Goal: Transaction & Acquisition: Purchase product/service

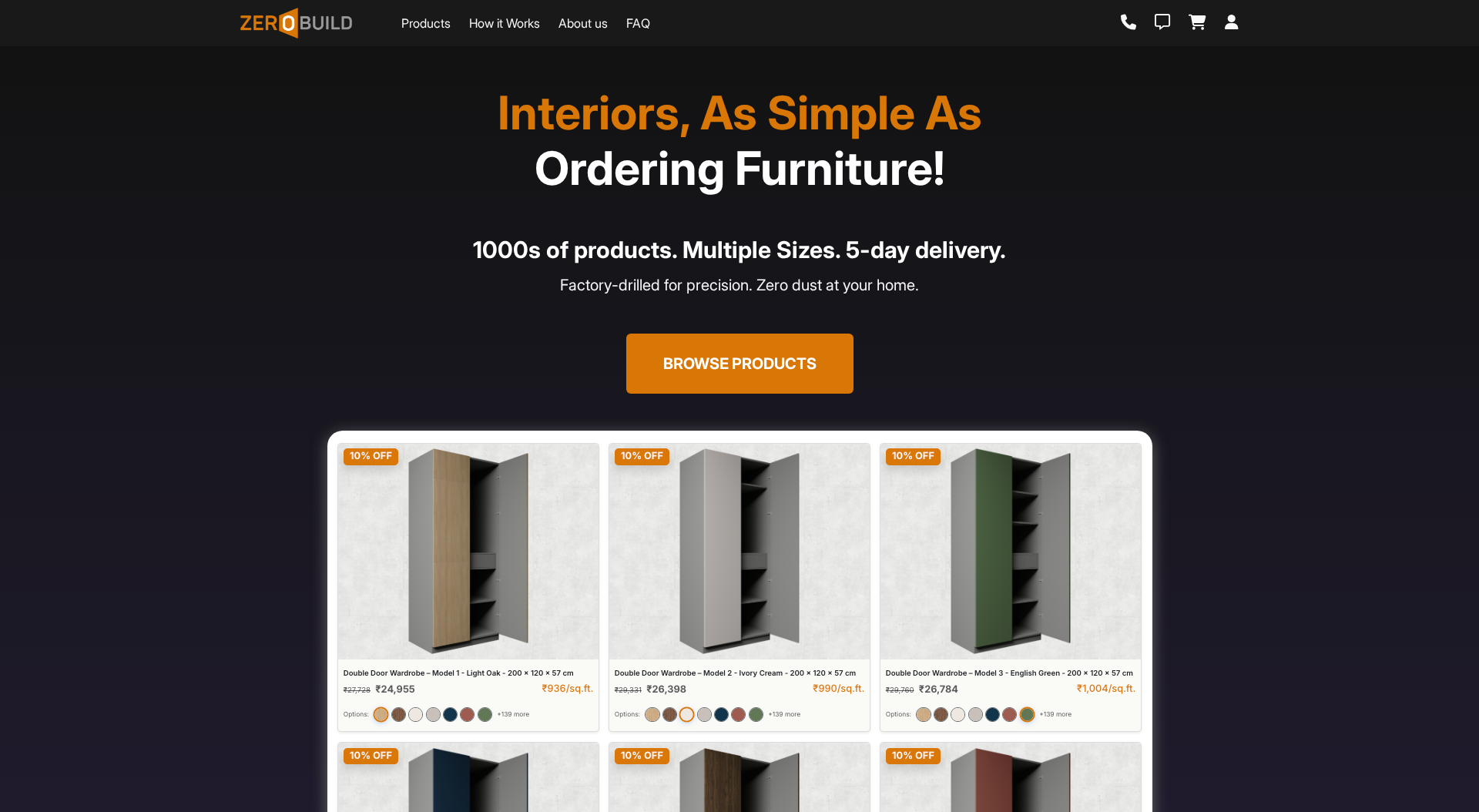
click at [670, 356] on button "Browse Products" at bounding box center [740, 363] width 228 height 60
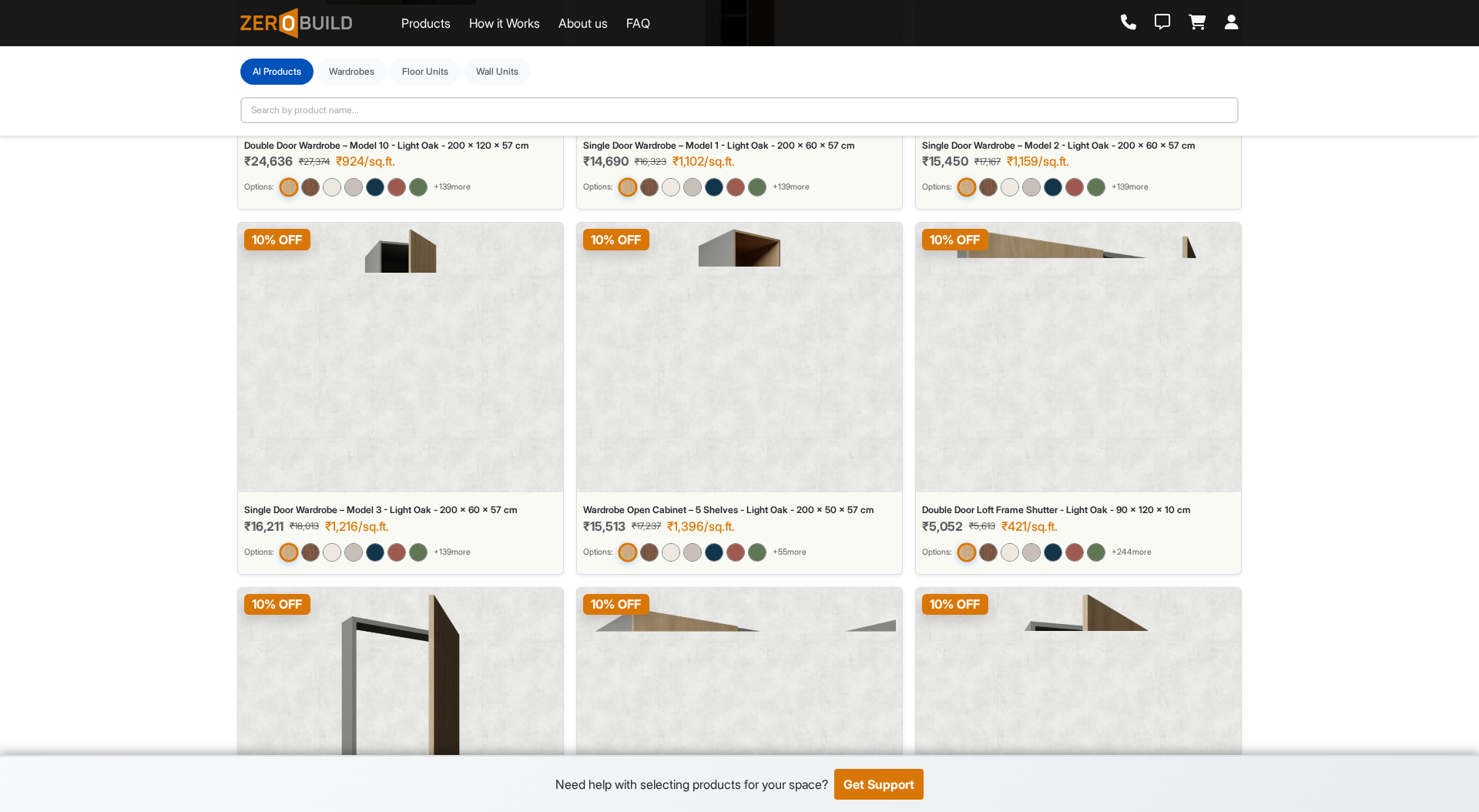
scroll to position [1272, 0]
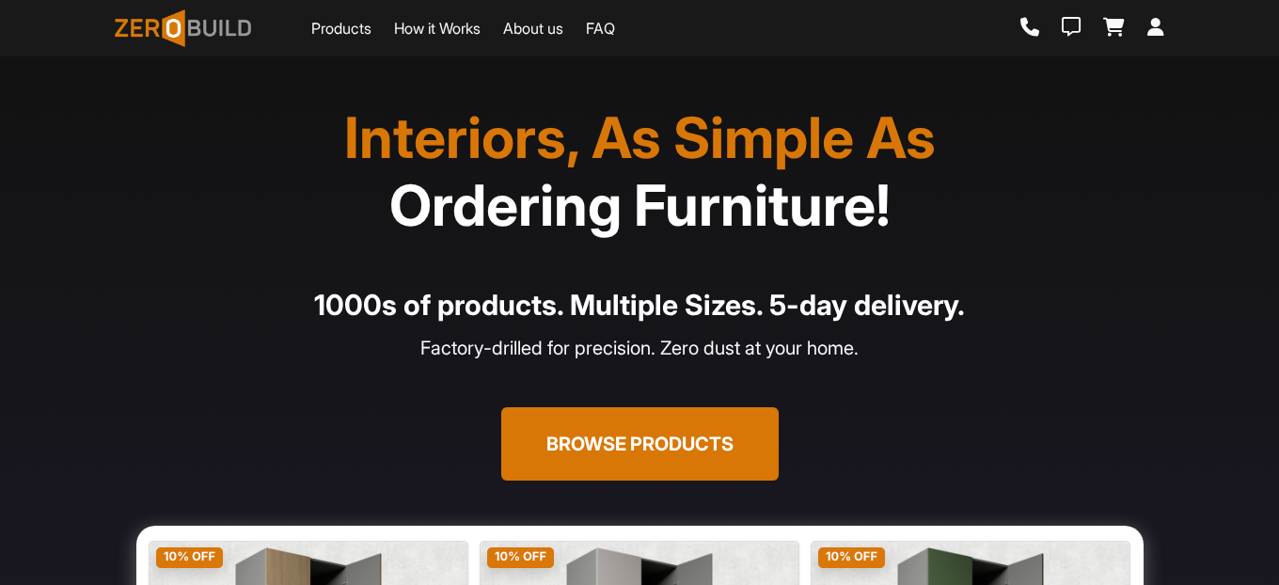
click at [650, 438] on button "Browse Products" at bounding box center [640, 443] width 278 height 73
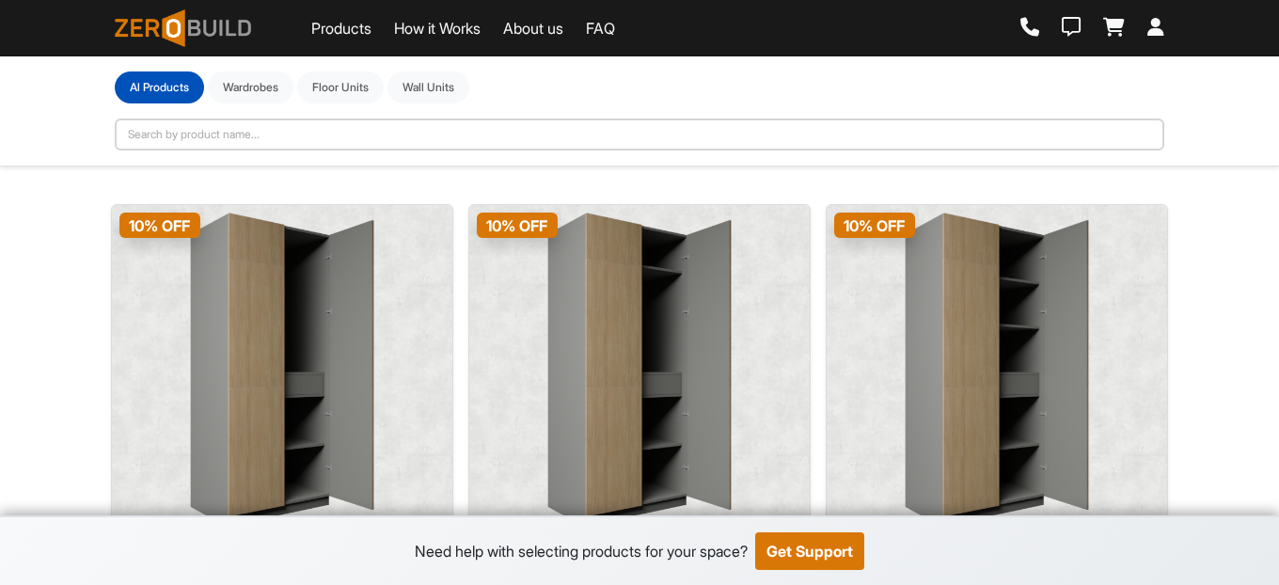
scroll to position [335, 0]
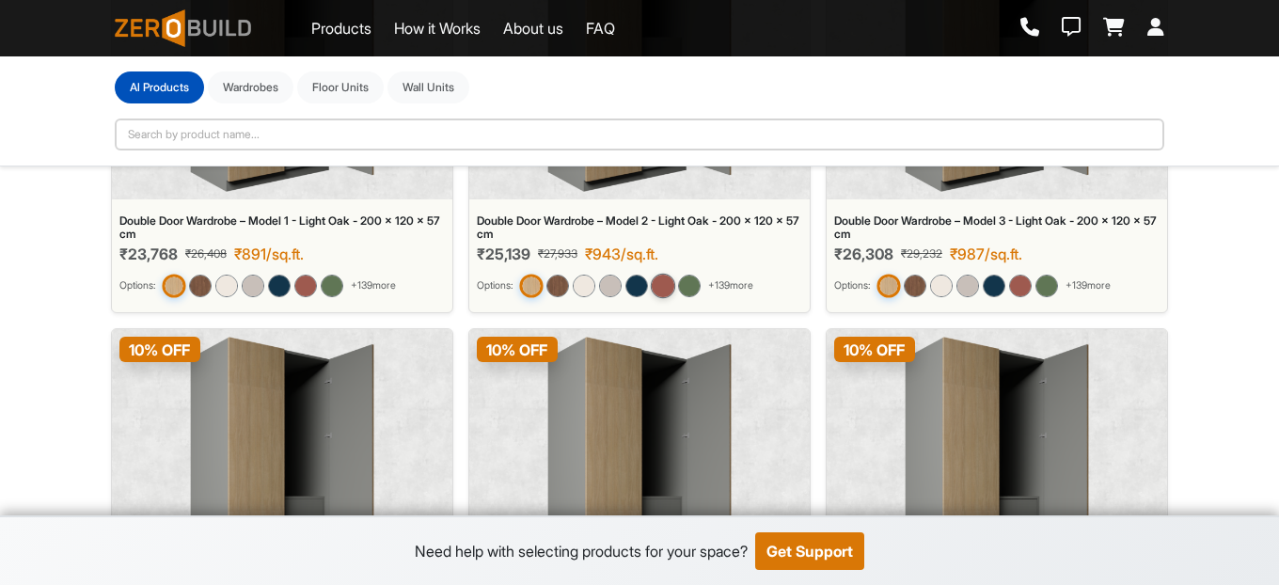
click at [675, 286] on img at bounding box center [663, 286] width 24 height 24
click at [611, 282] on img at bounding box center [610, 286] width 24 height 24
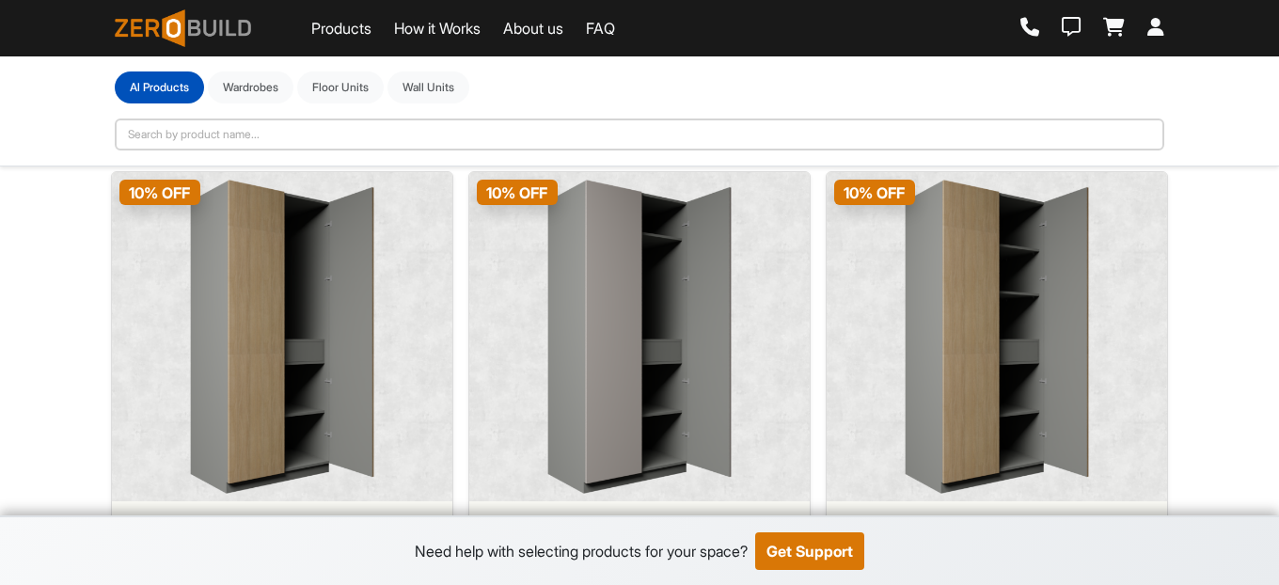
scroll to position [37, 0]
